Goal: Information Seeking & Learning: Learn about a topic

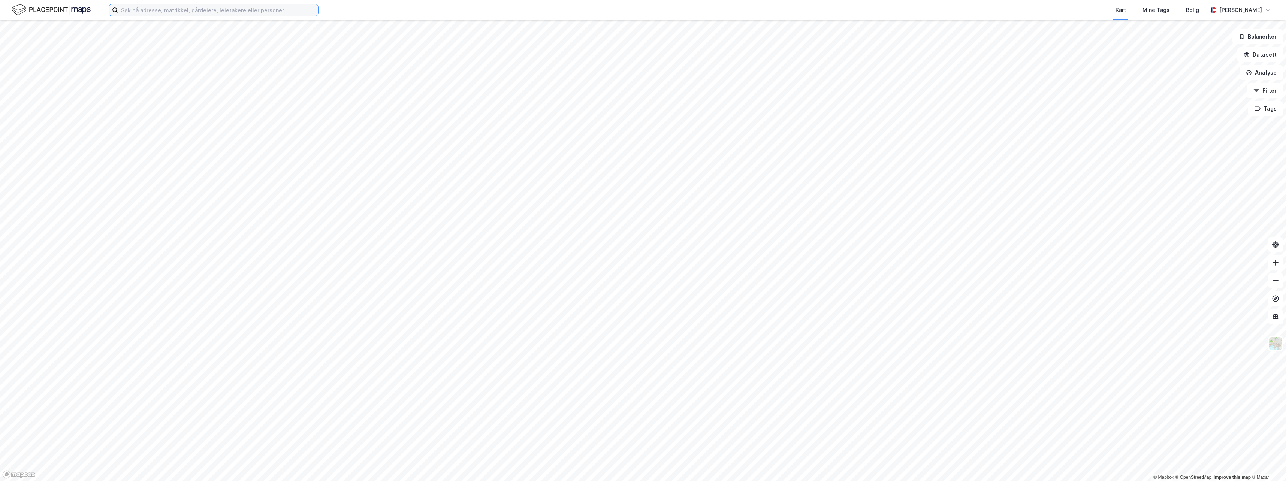
click at [169, 10] on input at bounding box center [218, 9] width 200 height 11
type input "amfi eidsvoll"
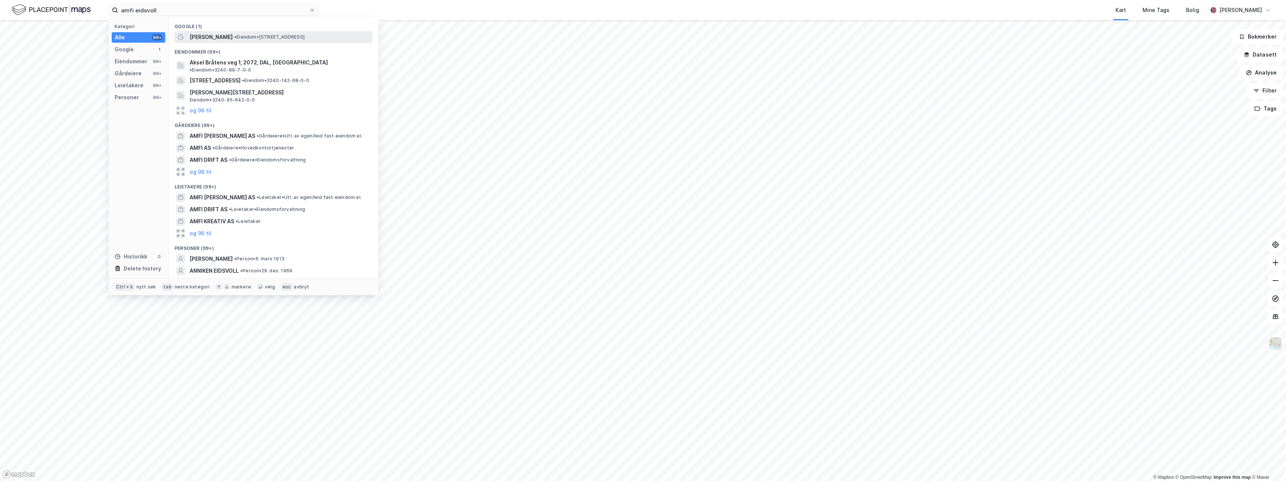
click at [199, 40] on span "[PERSON_NAME]" at bounding box center [211, 37] width 43 height 9
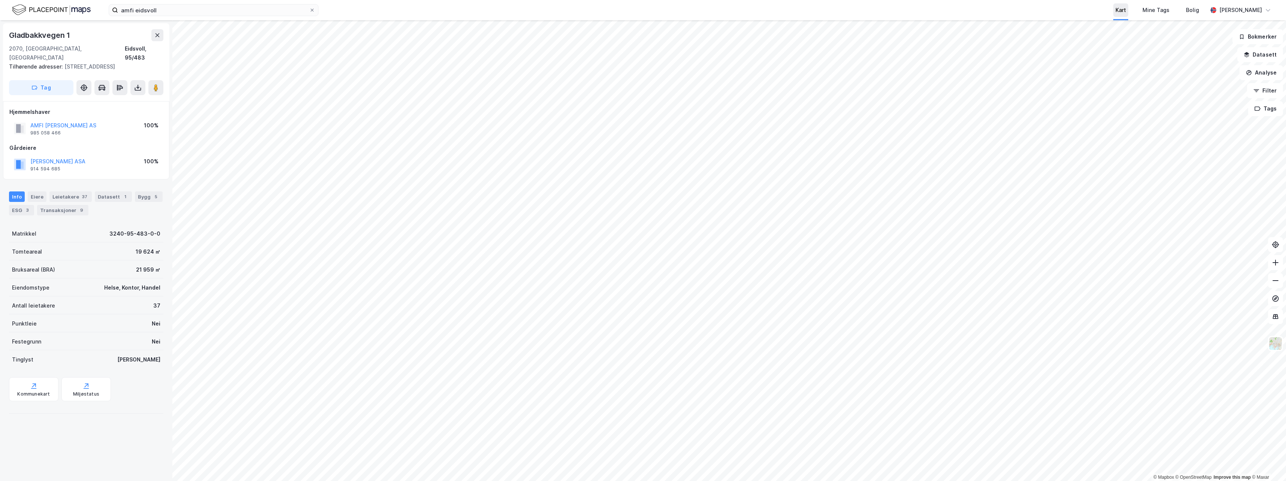
click at [1116, 16] on div "Kart" at bounding box center [1120, 9] width 15 height 13
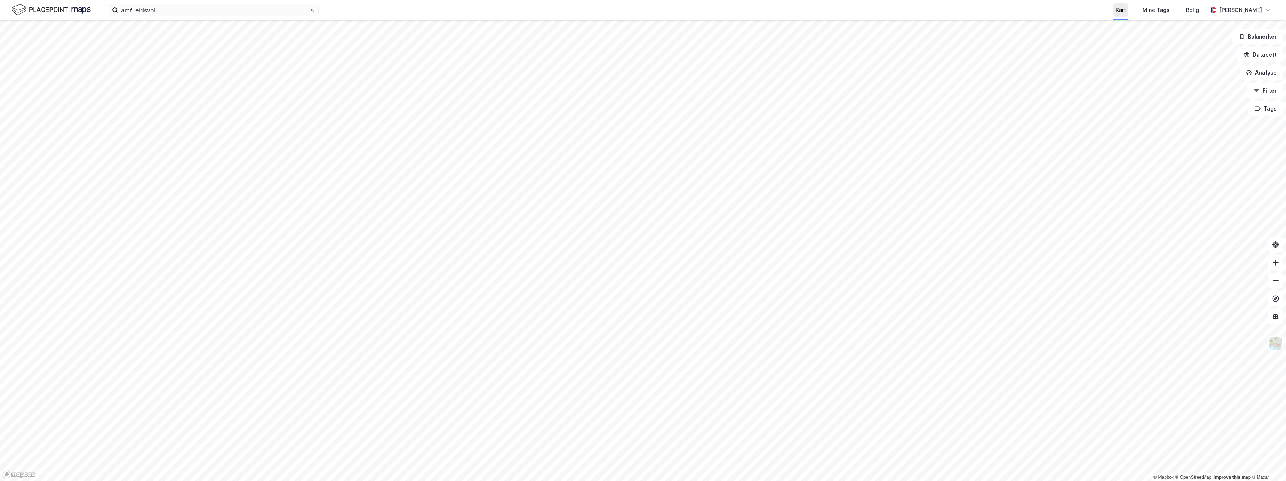
click at [1116, 16] on div "Kart" at bounding box center [1120, 9] width 15 height 13
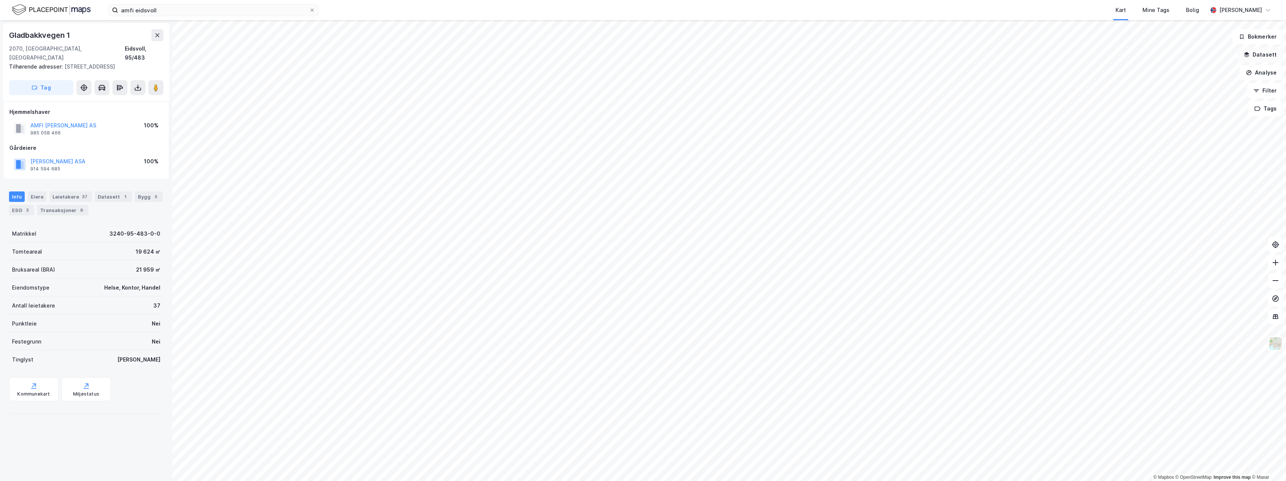
click at [1265, 57] on button "Datasett" at bounding box center [1260, 54] width 46 height 15
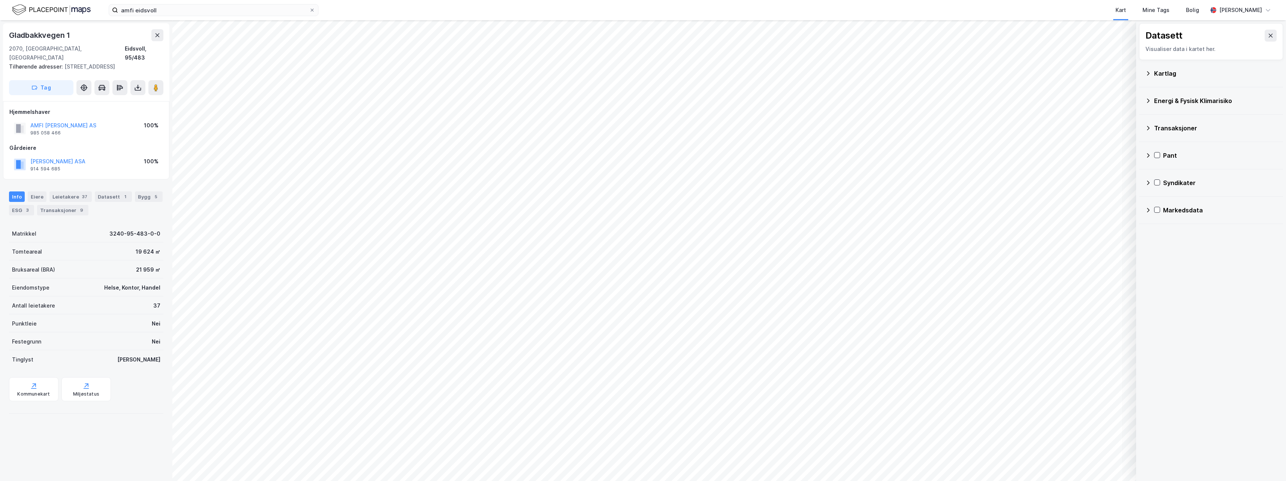
click at [1151, 74] on div "Kartlag" at bounding box center [1211, 73] width 132 height 18
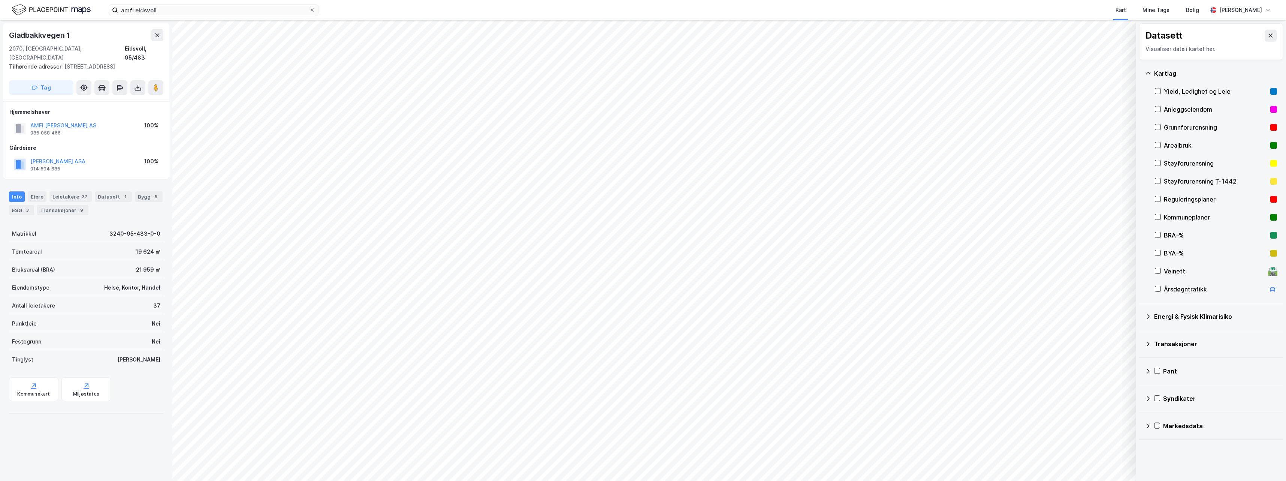
click at [1151, 74] on div "Kartlag" at bounding box center [1211, 73] width 132 height 18
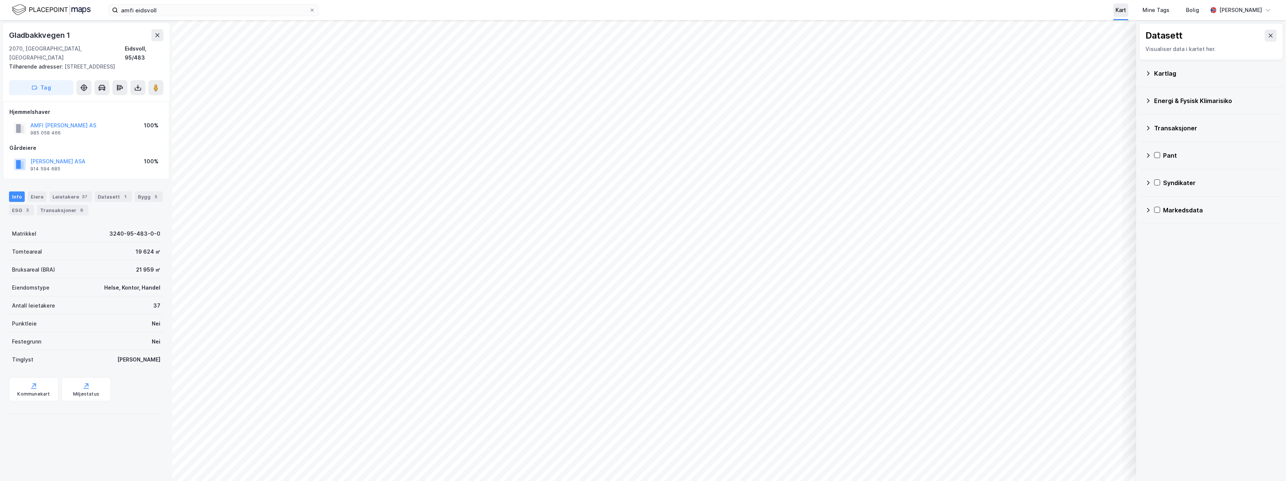
click at [1113, 15] on div "Kart" at bounding box center [1120, 9] width 15 height 13
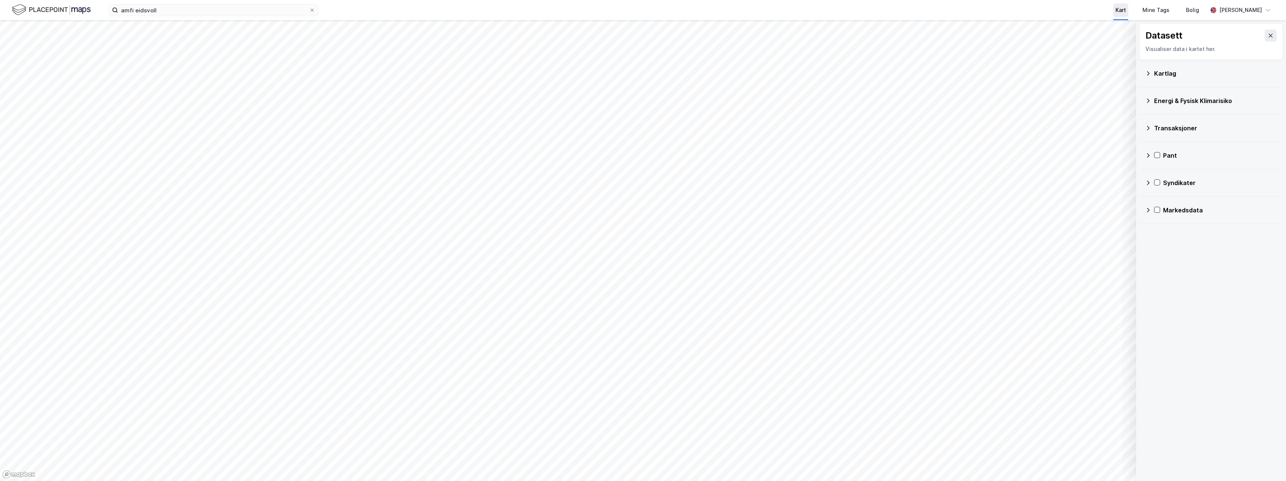
click at [1113, 15] on div "Kart" at bounding box center [1120, 9] width 15 height 13
click at [1269, 36] on icon at bounding box center [1271, 36] width 4 height 4
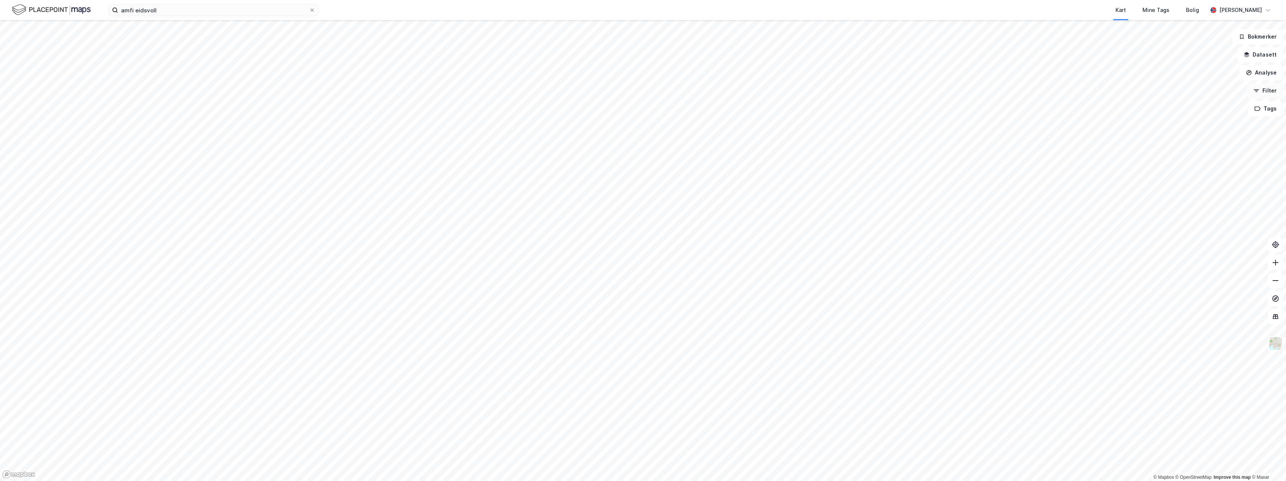
click at [1269, 90] on button "Filter" at bounding box center [1265, 90] width 36 height 15
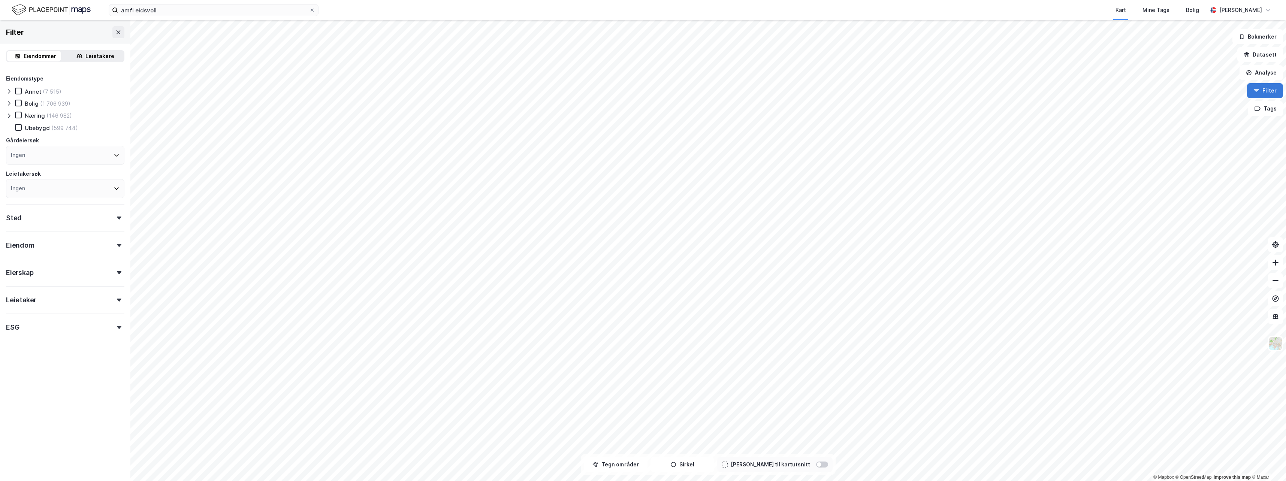
click at [1269, 90] on button "Filter" at bounding box center [1265, 90] width 36 height 15
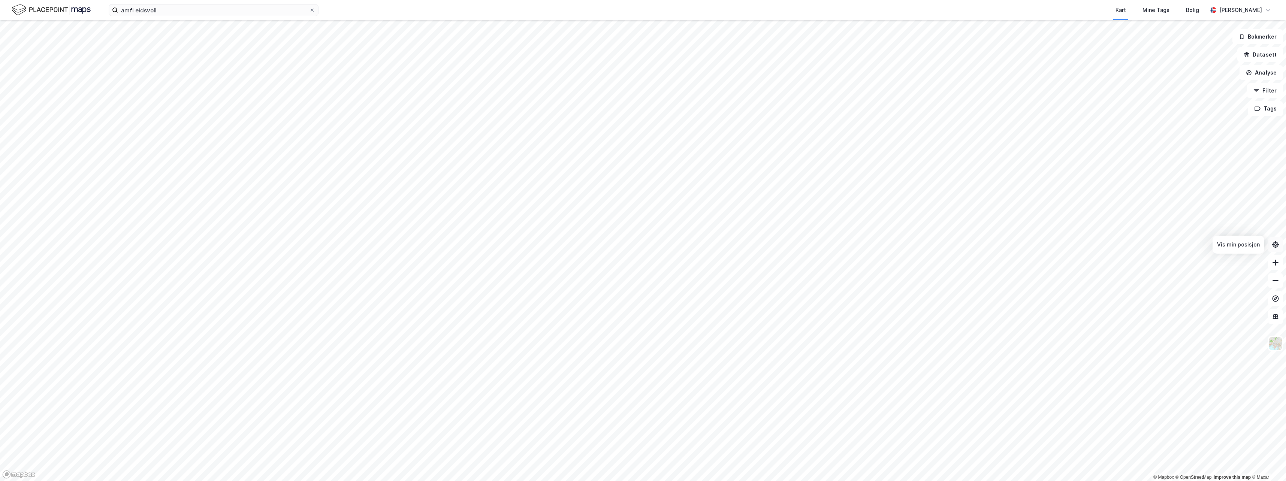
click at [1275, 241] on icon at bounding box center [1275, 244] width 7 height 7
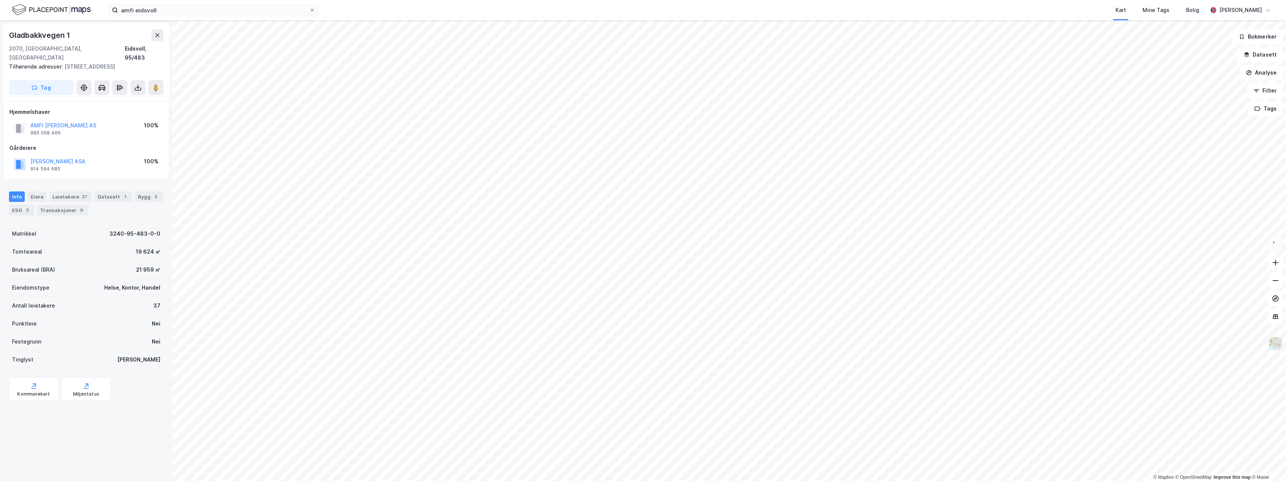
click at [1276, 347] on img at bounding box center [1275, 343] width 14 height 14
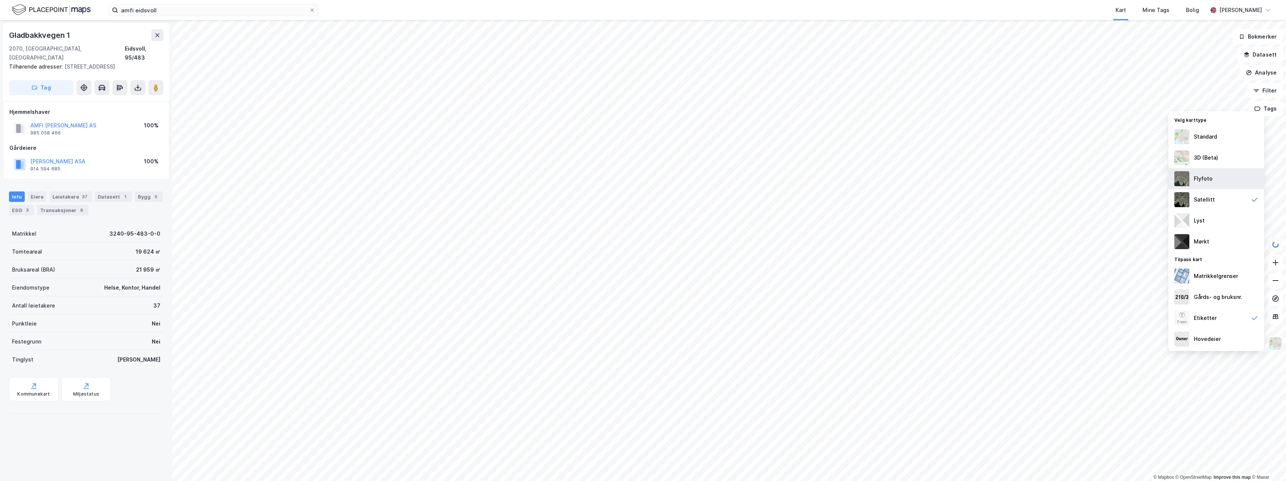
click at [1182, 177] on img at bounding box center [1181, 178] width 15 height 15
